Goal: Task Accomplishment & Management: Manage account settings

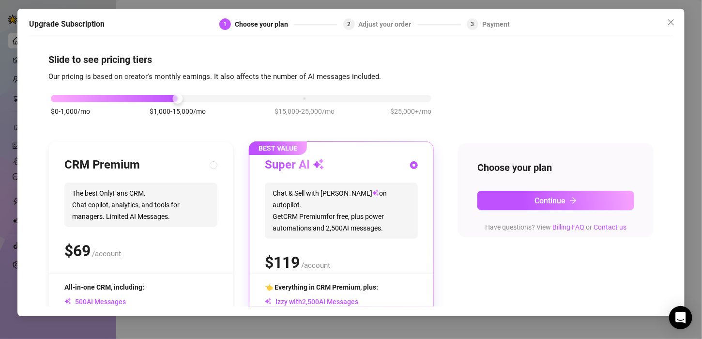
click at [66, 103] on div "$0-1,000/mo $1,000-15,000/mo $15,000-25,000/mo $25,000+/mo" at bounding box center [240, 110] width 385 height 55
click at [65, 95] on div "$0-1,000/mo $1,000-15,000/mo $15,000-25,000/mo $25,000+/mo" at bounding box center [241, 96] width 380 height 6
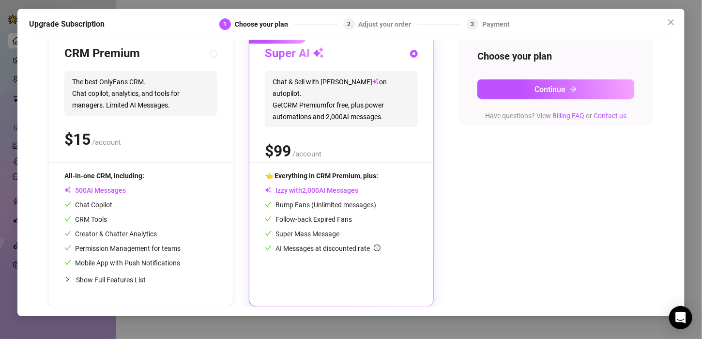
click at [182, 95] on span "The best OnlyFans CRM. Chat copilot, analytics, and tools for managers. Limited…" at bounding box center [140, 93] width 153 height 45
radio input "true"
radio input "false"
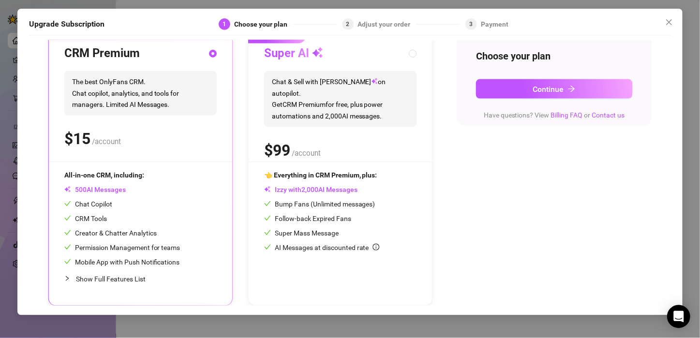
scroll to position [0, 0]
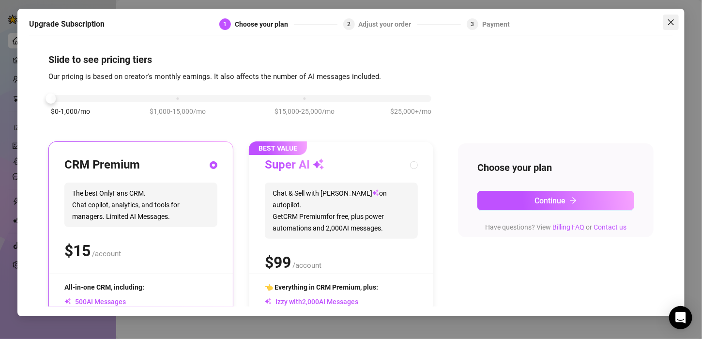
click at [668, 20] on icon "close" at bounding box center [671, 22] width 6 height 6
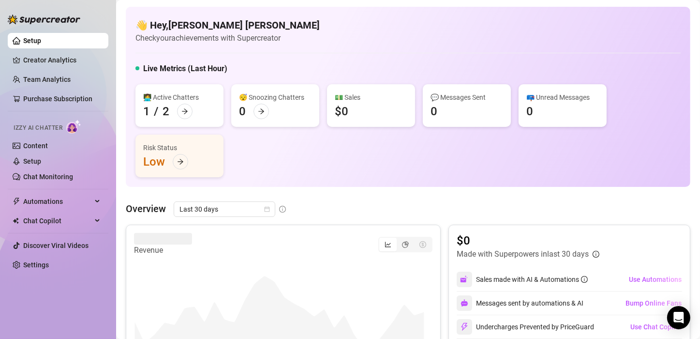
scroll to position [15, 0]
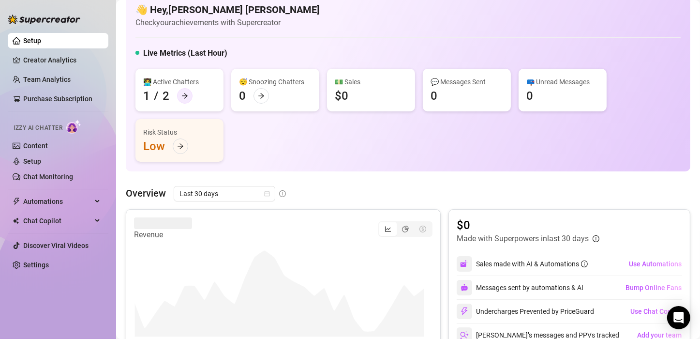
click at [189, 95] on div at bounding box center [184, 95] width 15 height 15
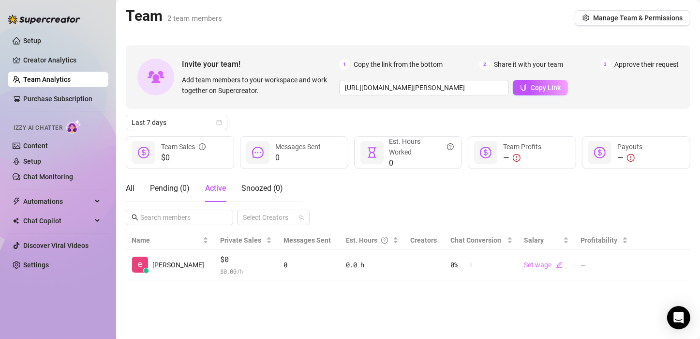
click at [37, 78] on link "Team Analytics" at bounding box center [46, 79] width 47 height 8
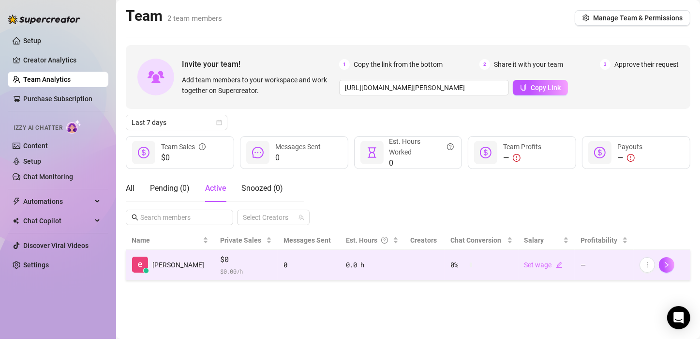
click at [659, 264] on div at bounding box center [662, 264] width 45 height 15
click at [667, 269] on button "button" at bounding box center [666, 264] width 15 height 15
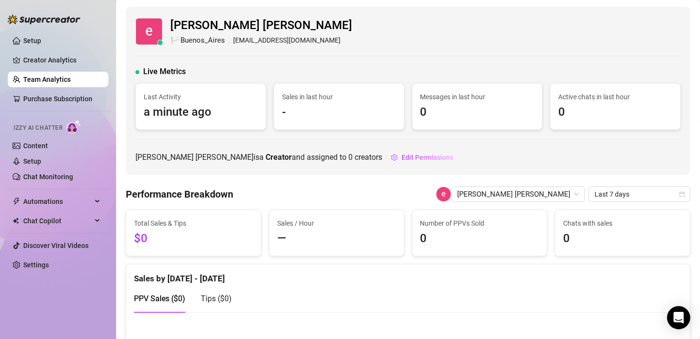
click at [65, 83] on link "Team Analytics" at bounding box center [46, 79] width 47 height 8
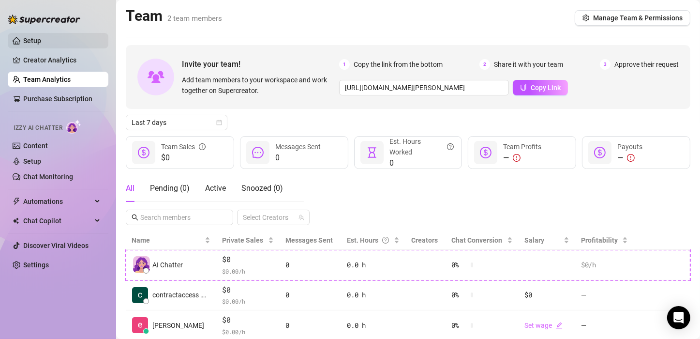
click at [41, 38] on link "Setup" at bounding box center [32, 41] width 18 height 8
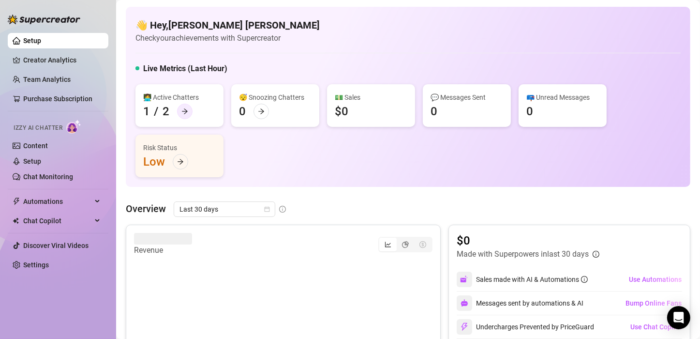
click at [182, 109] on icon "arrow-right" at bounding box center [184, 111] width 7 height 7
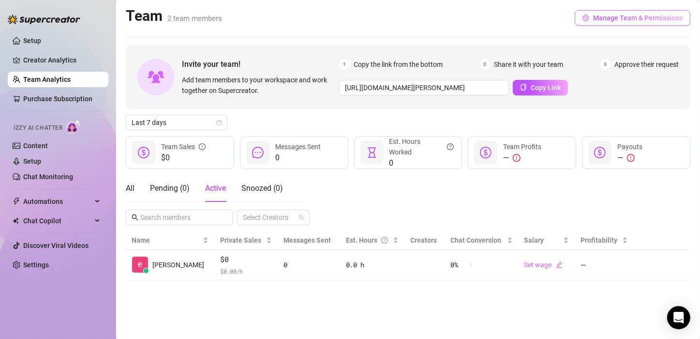
click at [631, 15] on span "Manage Team & Permissions" at bounding box center [638, 18] width 90 height 8
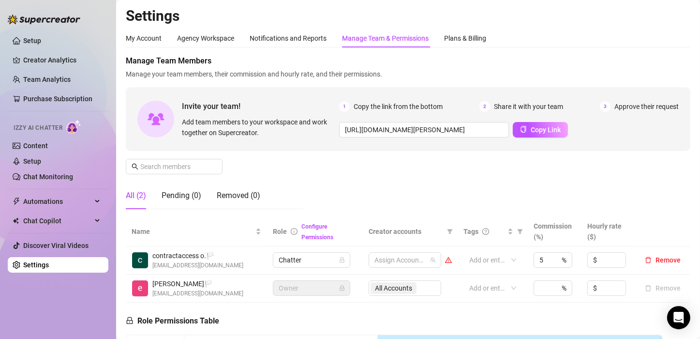
scroll to position [63, 0]
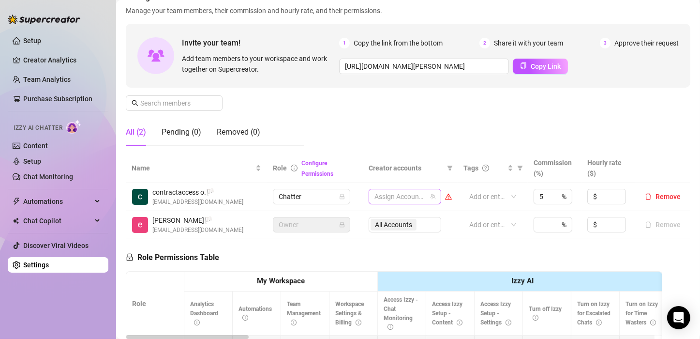
click at [405, 194] on div at bounding box center [400, 197] width 59 height 14
click at [383, 233] on span "Select tree node" at bounding box center [384, 230] width 8 height 8
checkbox input "true"
click at [663, 196] on span "Remove" at bounding box center [668, 197] width 25 height 8
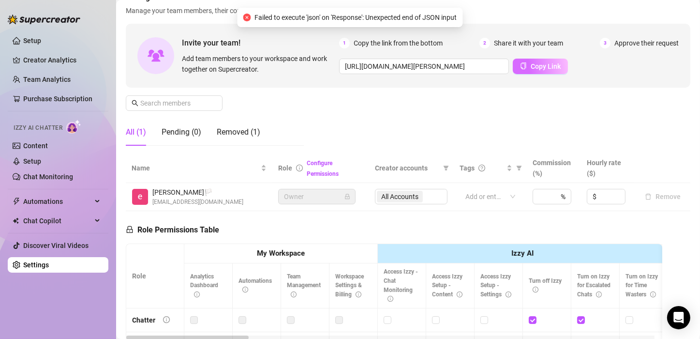
click at [533, 72] on button "Copy Link" at bounding box center [540, 66] width 55 height 15
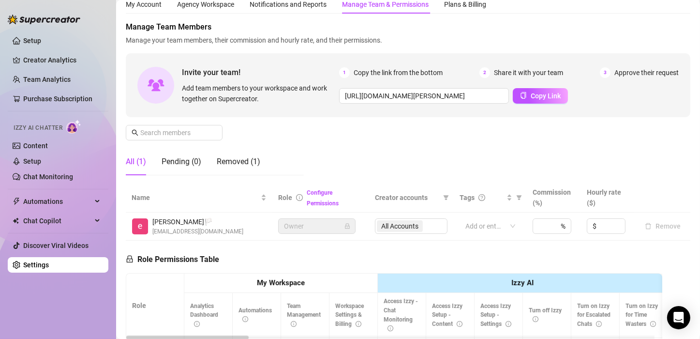
scroll to position [0, 0]
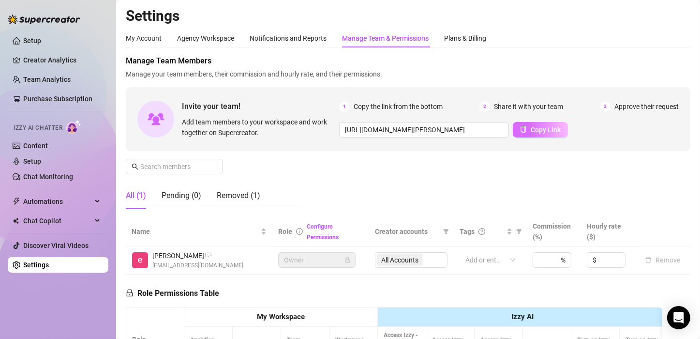
click at [533, 131] on span "Copy Link" at bounding box center [546, 130] width 30 height 8
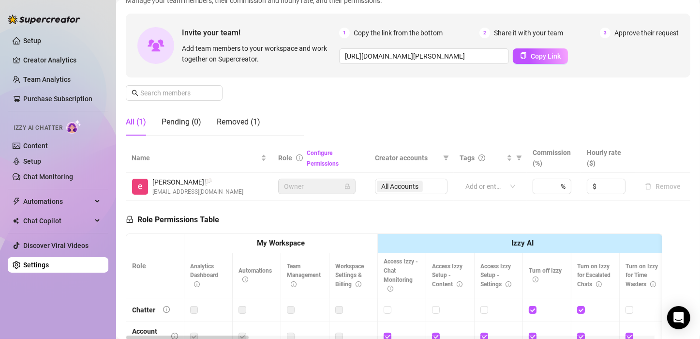
scroll to position [73, 0]
click at [311, 153] on link "Configure Permissions" at bounding box center [323, 158] width 32 height 17
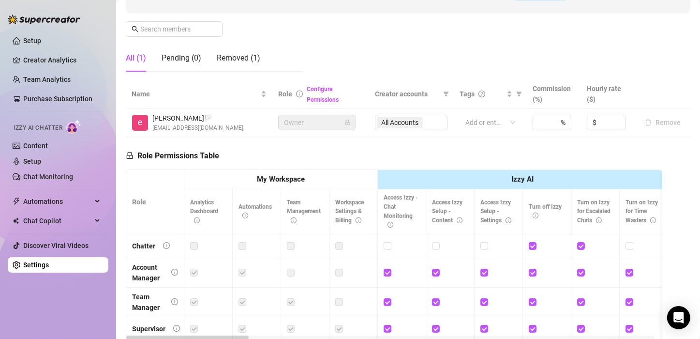
scroll to position [131, 0]
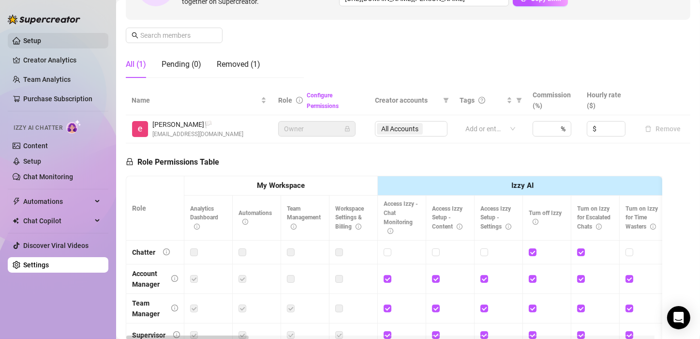
click at [28, 40] on link "Setup" at bounding box center [32, 41] width 18 height 8
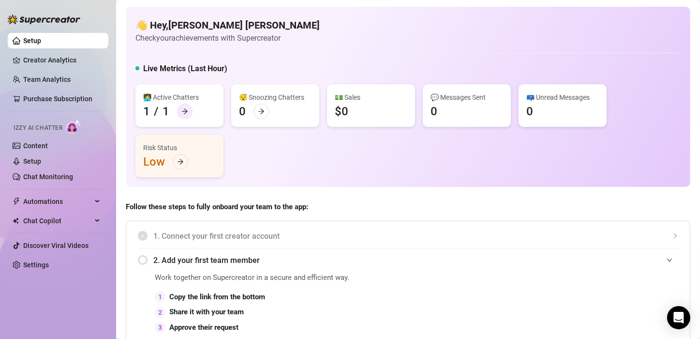
click at [186, 108] on icon "arrow-right" at bounding box center [184, 111] width 7 height 7
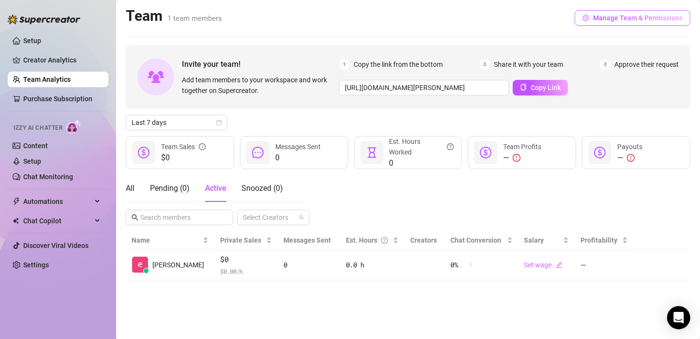
click at [597, 15] on span "Manage Team & Permissions" at bounding box center [638, 18] width 90 height 8
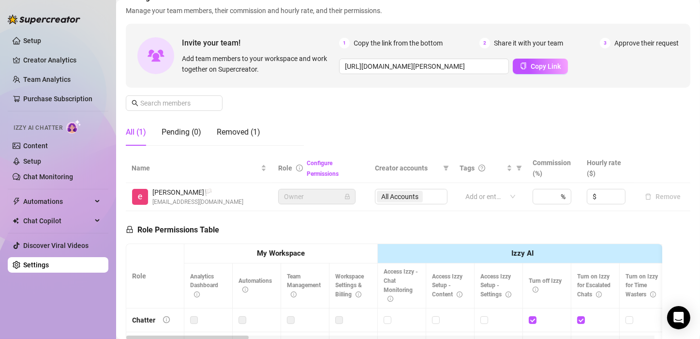
scroll to position [42, 0]
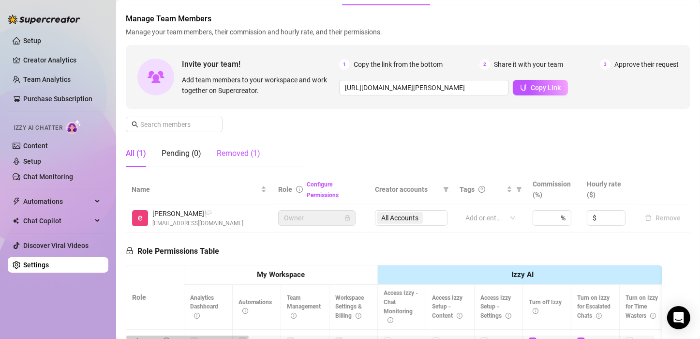
click at [241, 154] on div "Removed (1)" at bounding box center [239, 154] width 44 height 12
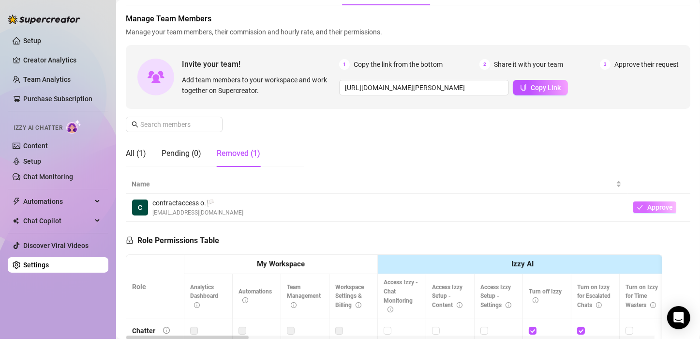
click at [637, 206] on icon "check" at bounding box center [640, 207] width 7 height 7
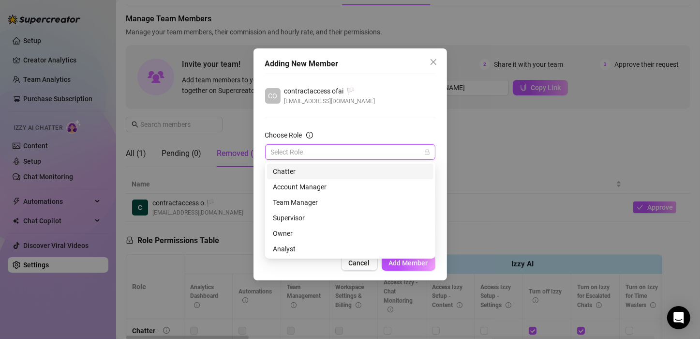
click at [371, 150] on input "Choose Role" at bounding box center [346, 152] width 150 height 15
click at [355, 167] on div "Chatter" at bounding box center [350, 171] width 155 height 11
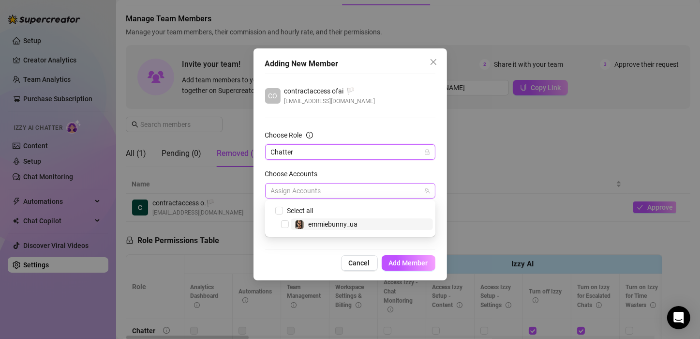
click at [336, 193] on div at bounding box center [345, 191] width 156 height 14
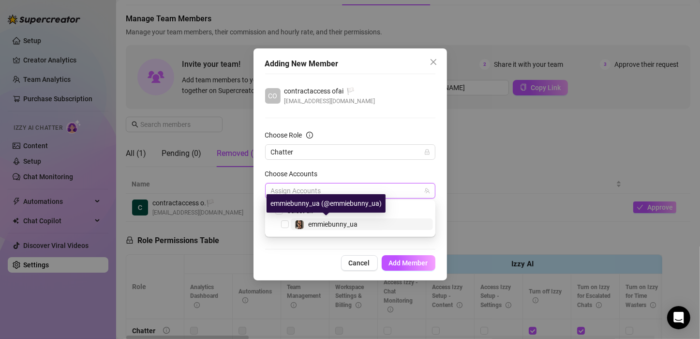
click at [321, 225] on span "emmiebunny_ua" at bounding box center [332, 224] width 49 height 8
checkbox input "true"
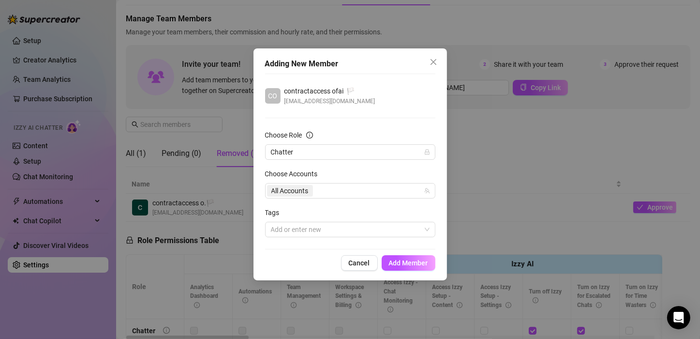
click at [315, 249] on div at bounding box center [350, 249] width 170 height 0
click at [317, 229] on div at bounding box center [345, 230] width 156 height 14
click at [356, 211] on div "Tags" at bounding box center [350, 214] width 170 height 15
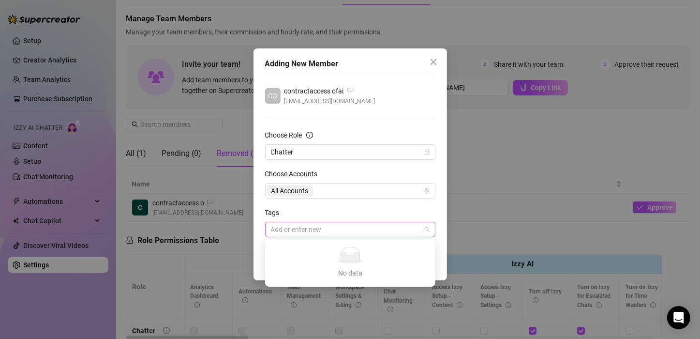
click at [342, 226] on div at bounding box center [345, 230] width 156 height 14
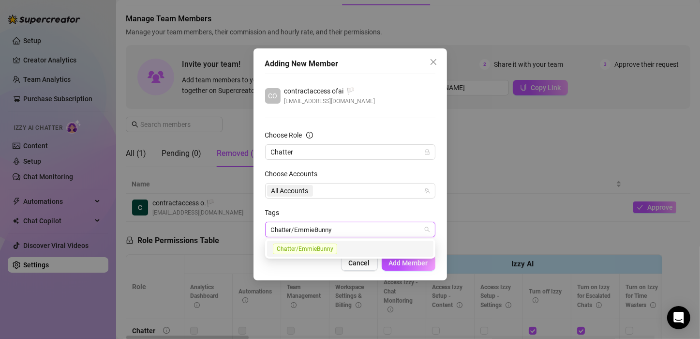
type input "Chatter/EmmieBunny"
click at [329, 206] on form "Choose Role Chatter Choose Accounts All Accounts Tags Chatter/EmmieBunny Chatte…" at bounding box center [350, 183] width 170 height 107
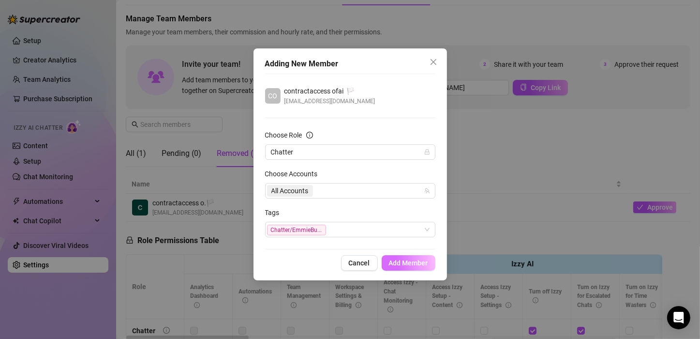
click at [398, 262] on span "Add Member" at bounding box center [408, 263] width 39 height 8
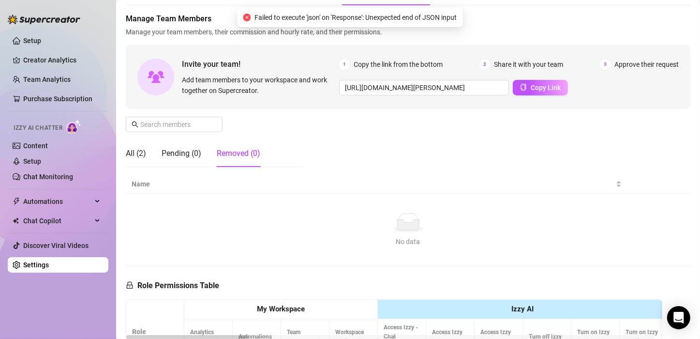
click at [147, 153] on div "All (2) Pending (0) Removed (0)" at bounding box center [193, 153] width 135 height 27
click at [133, 150] on div "All (2)" at bounding box center [136, 154] width 20 height 12
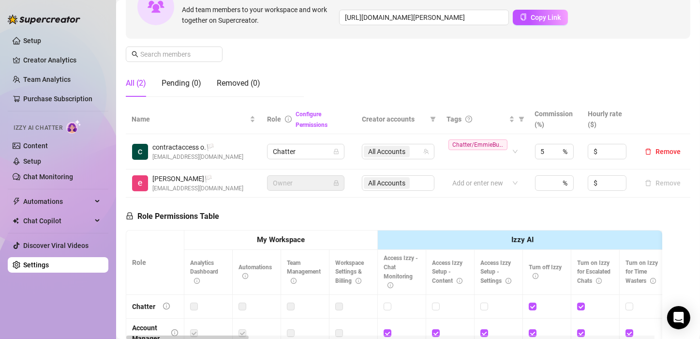
scroll to position [0, 0]
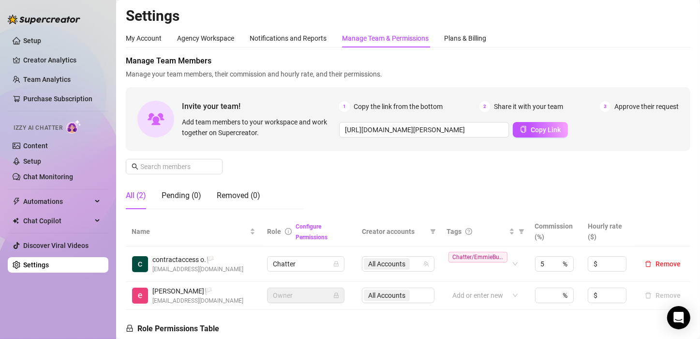
click at [80, 125] on img at bounding box center [73, 127] width 15 height 14
click at [72, 129] on img at bounding box center [73, 127] width 15 height 14
click at [529, 123] on button "Copy Link" at bounding box center [540, 129] width 55 height 15
click at [304, 224] on link "Configure Permissions" at bounding box center [312, 231] width 32 height 17
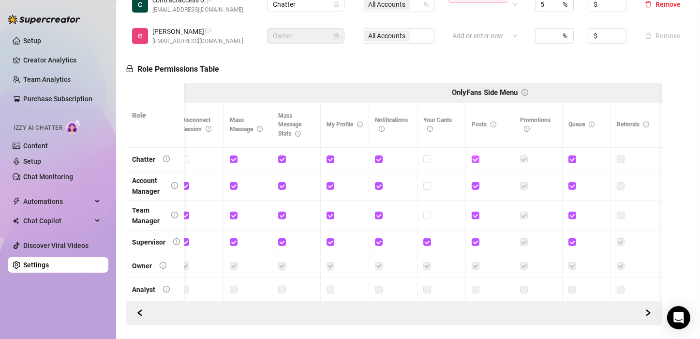
click at [478, 160] on input "checkbox" at bounding box center [475, 158] width 7 height 7
checkbox input "false"
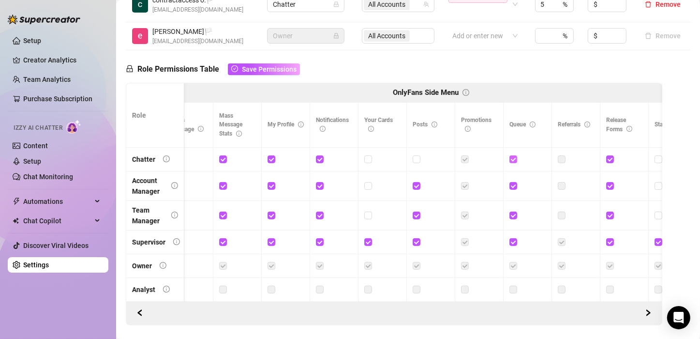
click at [512, 159] on input "checkbox" at bounding box center [513, 158] width 7 height 7
checkbox input "false"
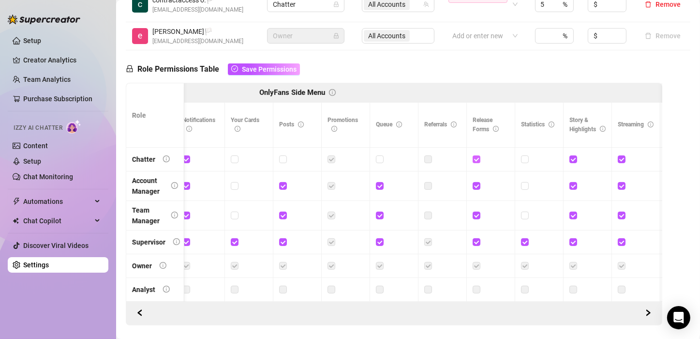
click at [478, 159] on input "checkbox" at bounding box center [476, 158] width 7 height 7
checkbox input "false"
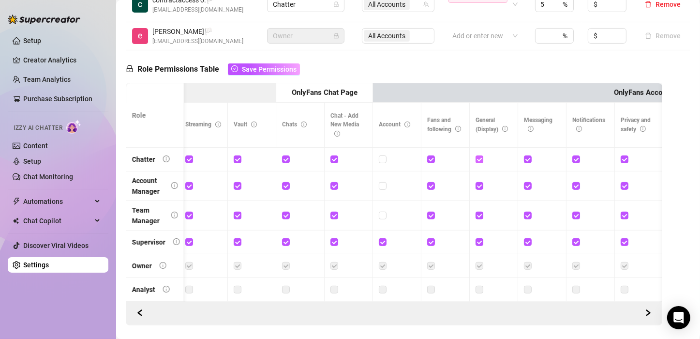
click at [480, 158] on input "checkbox" at bounding box center [479, 158] width 7 height 7
checkbox input "false"
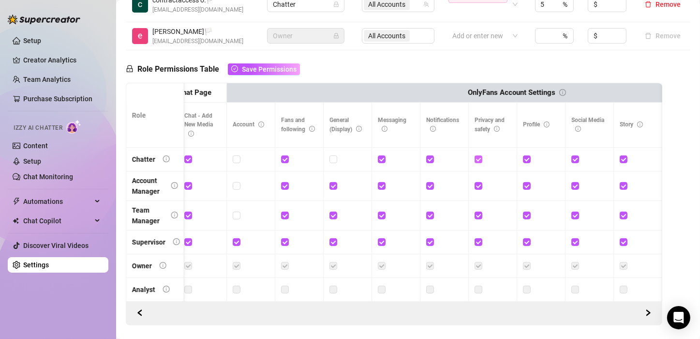
click at [481, 158] on span at bounding box center [479, 159] width 8 height 8
click at [481, 158] on input "checkbox" at bounding box center [478, 158] width 7 height 7
checkbox input "false"
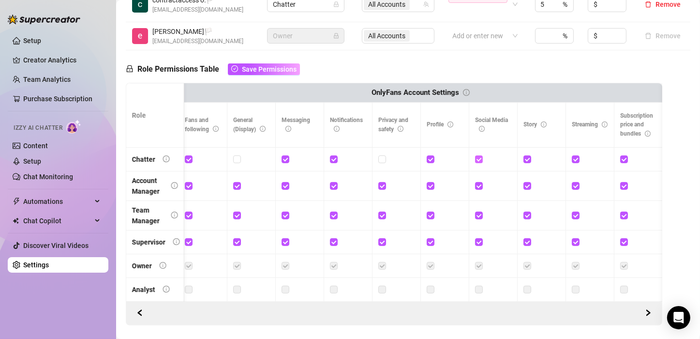
click at [481, 159] on input "checkbox" at bounding box center [478, 158] width 7 height 7
checkbox input "false"
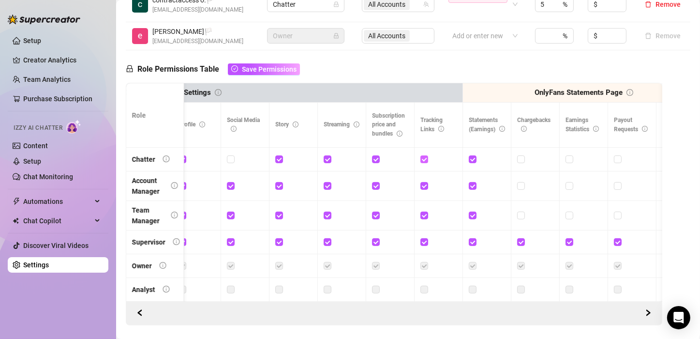
click at [424, 157] on input "checkbox" at bounding box center [424, 158] width 7 height 7
checkbox input "false"
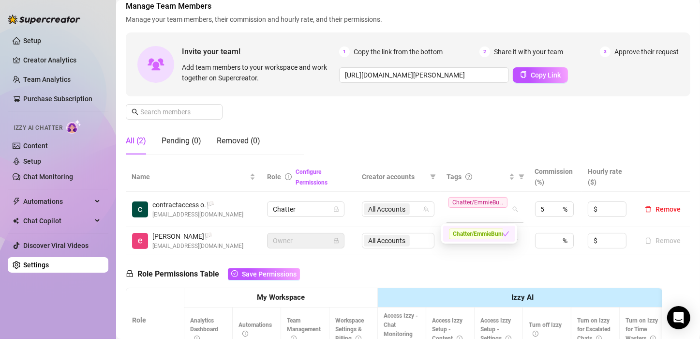
click at [483, 208] on div "Chatter/EmmieBu..." at bounding box center [480, 208] width 63 height 25
click at [474, 234] on span "Chatter/EmmieBunny" at bounding box center [480, 233] width 63 height 11
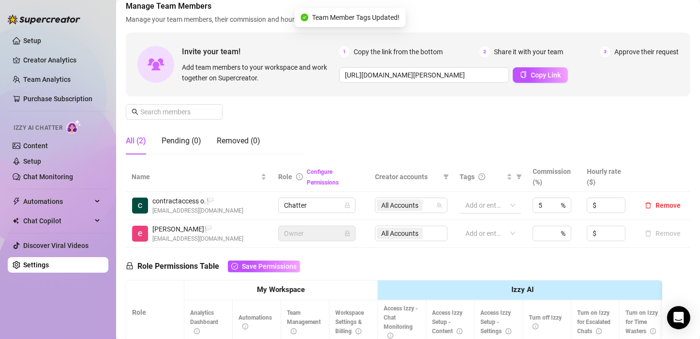
click at [481, 203] on div at bounding box center [485, 205] width 47 height 14
click at [483, 206] on div at bounding box center [485, 205] width 47 height 14
click at [477, 233] on icon at bounding box center [485, 232] width 19 height 9
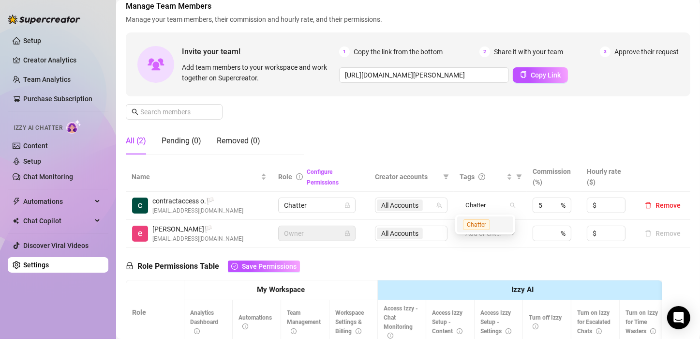
type input "Chatter"
click at [483, 208] on span "Chatter" at bounding box center [476, 204] width 31 height 11
type input "e"
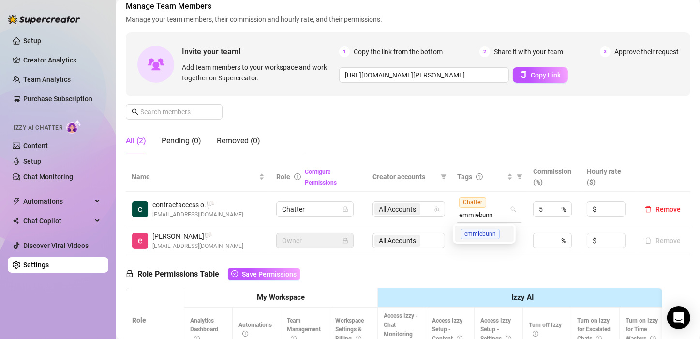
type input "emmiebunny"
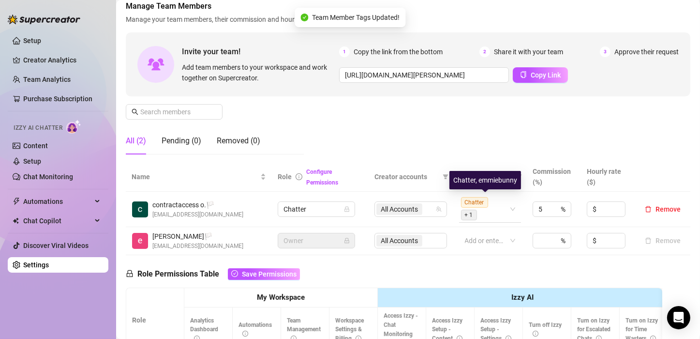
click at [475, 217] on span "+ 1" at bounding box center [471, 214] width 20 height 11
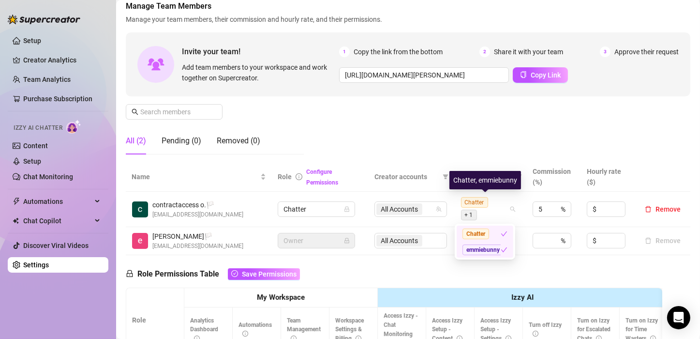
click at [493, 235] on div "Chatter" at bounding box center [482, 233] width 38 height 11
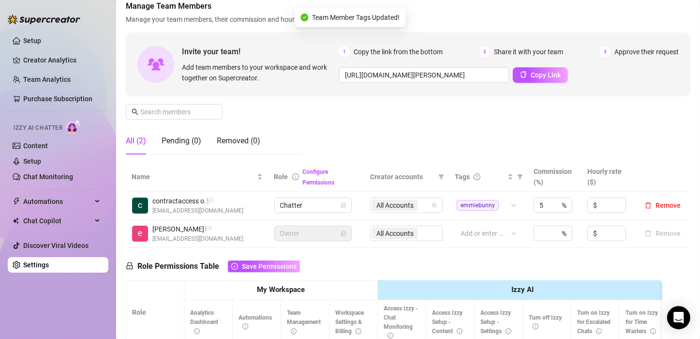
click at [266, 266] on span "Save Permissions" at bounding box center [269, 266] width 55 height 8
